Goal: Browse casually

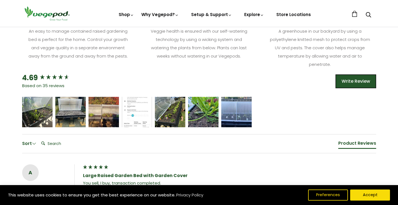
scroll to position [342, 0]
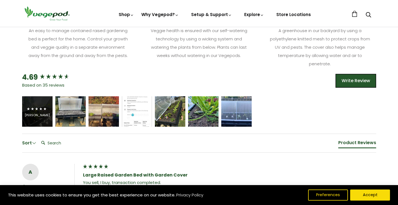
click at [34, 117] on div "[PERSON_NAME]" at bounding box center [37, 115] width 25 height 4
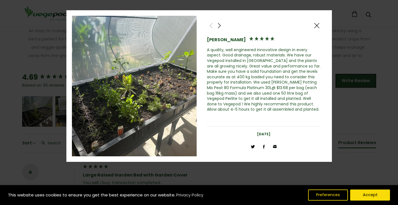
click at [219, 25] on span at bounding box center [219, 25] width 7 height 7
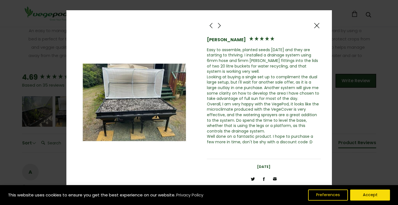
click at [222, 26] on span at bounding box center [219, 25] width 7 height 7
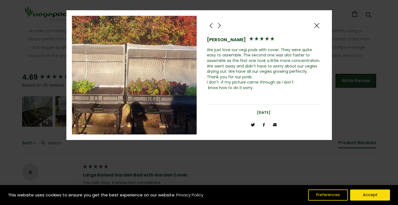
click at [220, 26] on span at bounding box center [219, 25] width 7 height 7
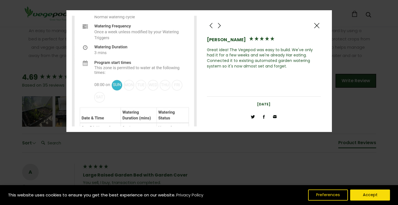
click at [220, 26] on span at bounding box center [219, 25] width 7 height 7
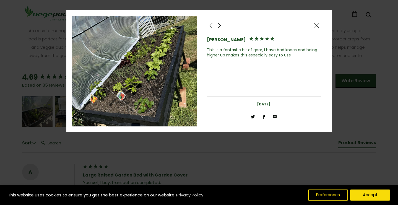
click at [220, 26] on span at bounding box center [219, 25] width 7 height 7
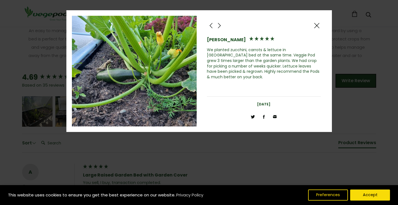
click at [221, 26] on span at bounding box center [219, 25] width 7 height 7
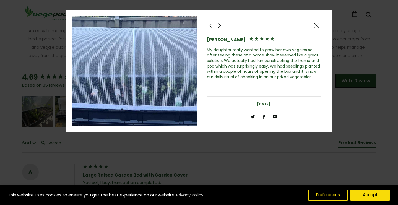
click at [221, 26] on span at bounding box center [219, 25] width 7 height 7
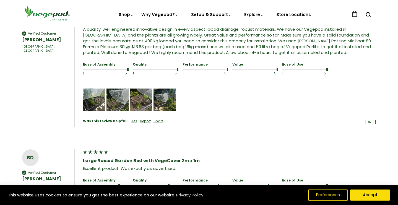
scroll to position [585, 0]
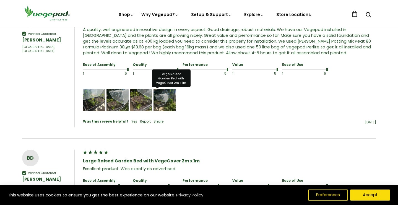
click at [160, 111] on img "Media uploaded by this customer." at bounding box center [165, 100] width 22 height 22
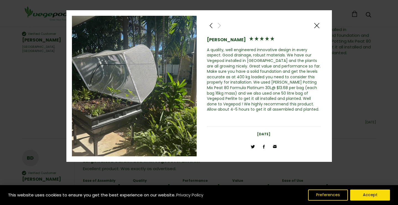
click at [315, 25] on span at bounding box center [316, 25] width 7 height 7
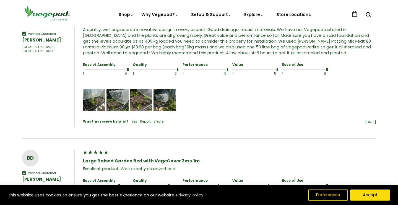
scroll to position [363, 0]
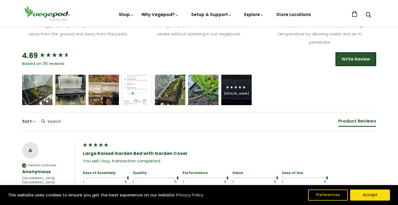
click at [241, 96] on div "[PERSON_NAME]" at bounding box center [236, 94] width 25 height 4
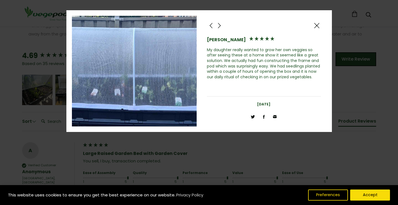
click at [318, 24] on span at bounding box center [316, 25] width 7 height 7
